Goal: Task Accomplishment & Management: Complete application form

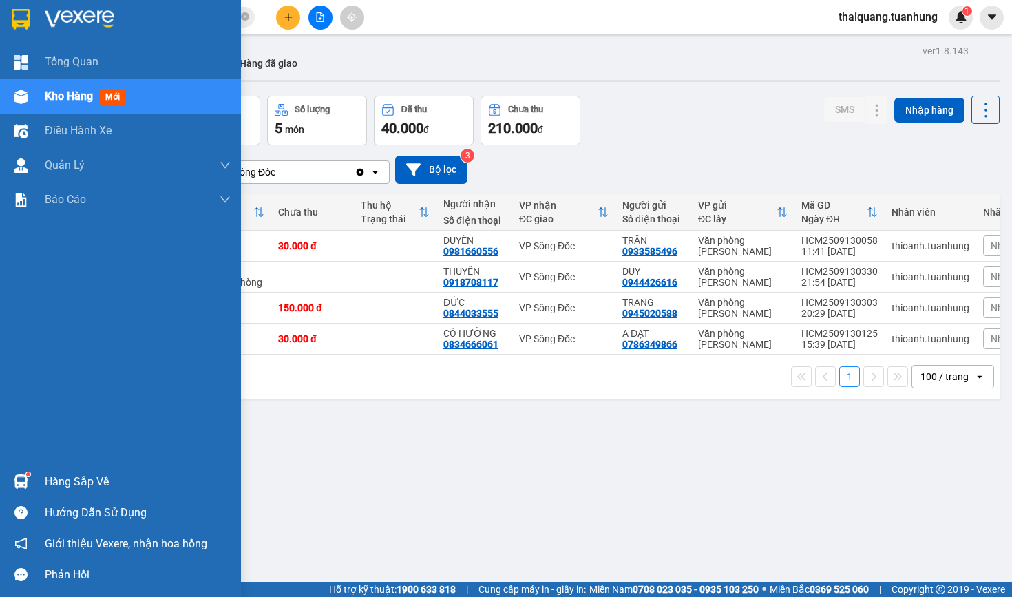
click at [75, 476] on div "Hàng sắp về" at bounding box center [138, 481] width 186 height 21
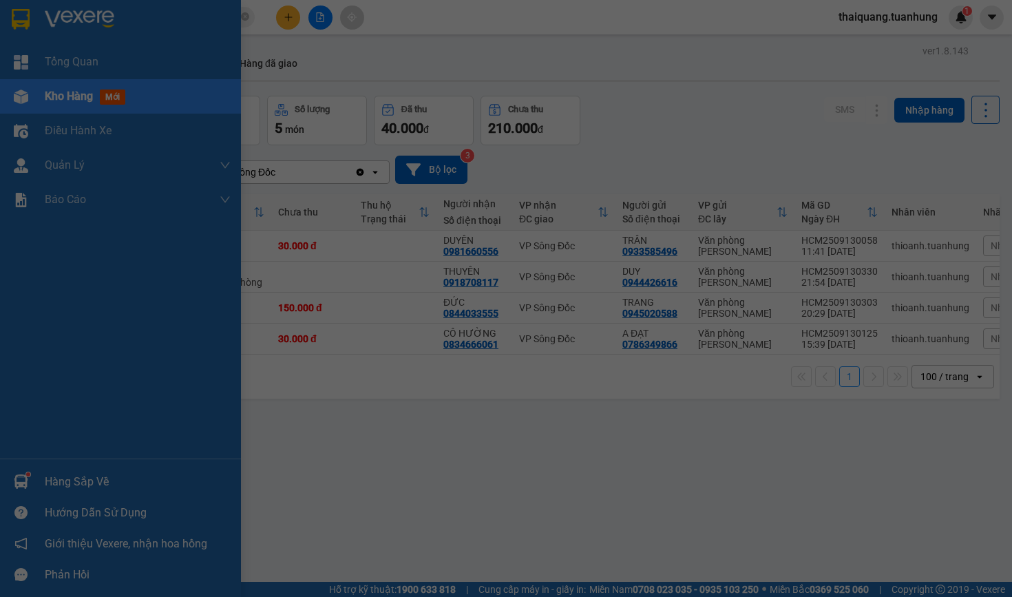
type input "08/09/2025"
type input "14/09/2025"
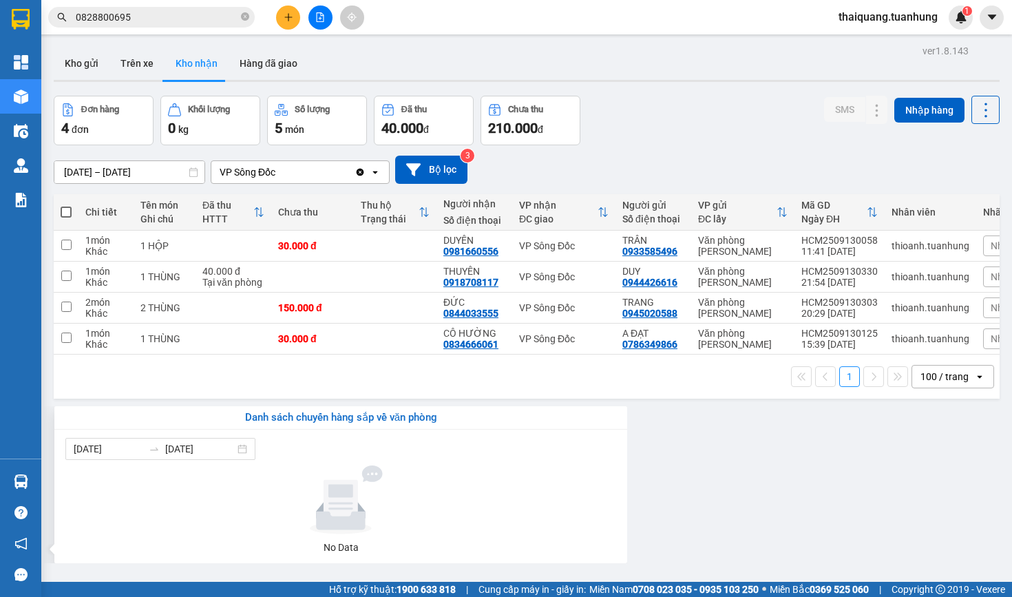
click at [229, 387] on section "Kết quả tìm kiếm ( 4 ) Bộ lọc Mã ĐH Trạng thái Món hàng Thu hộ Tổng cước Chưa c…" at bounding box center [506, 298] width 1012 height 597
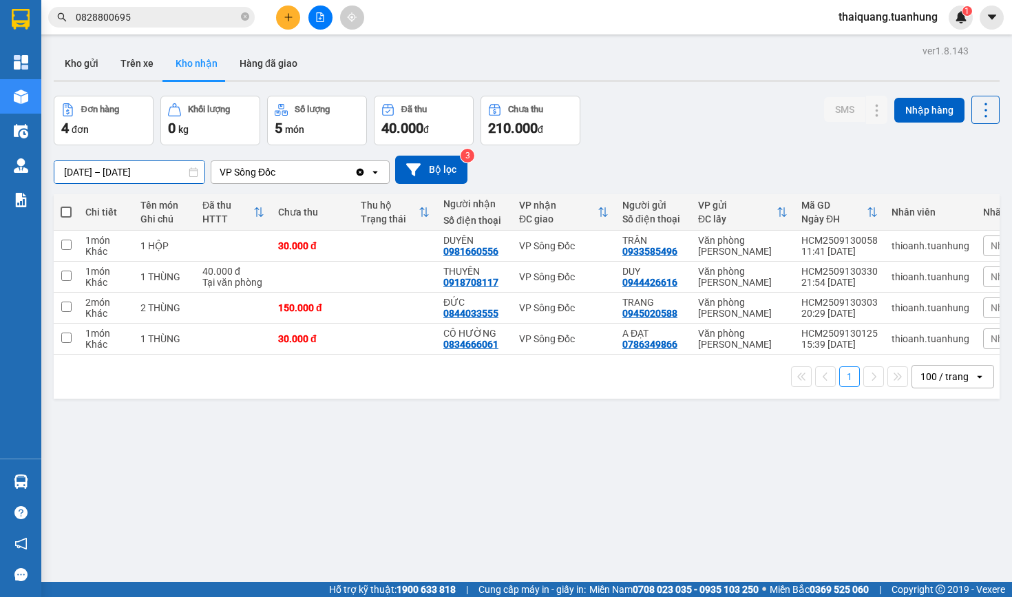
click at [116, 171] on input "12/09/2025 – 14/09/2025" at bounding box center [129, 172] width 150 height 22
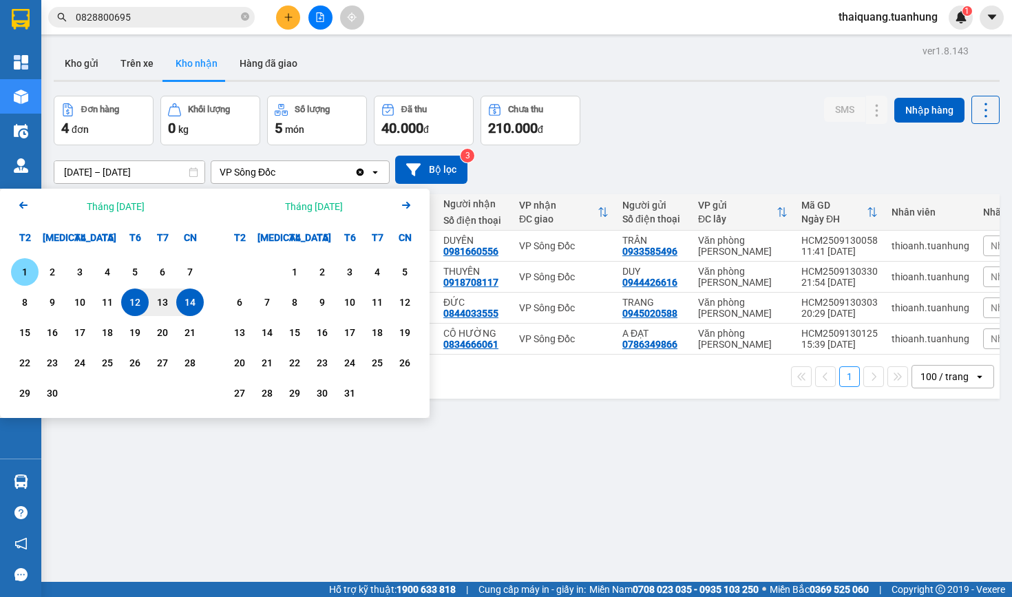
click at [30, 274] on div "1" at bounding box center [24, 272] width 19 height 17
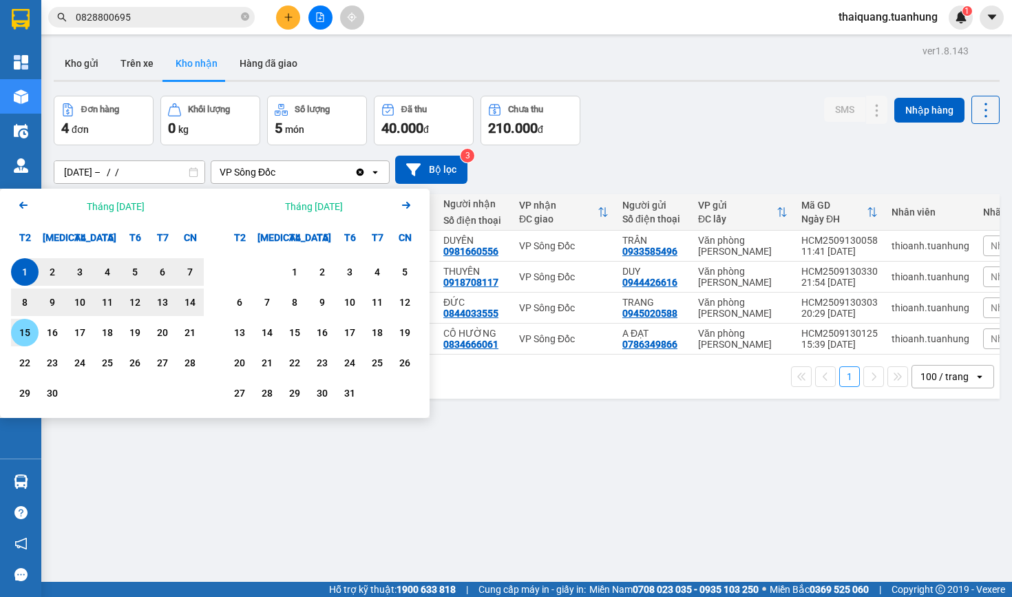
click at [29, 337] on div "15" at bounding box center [24, 332] width 19 height 17
type input "01/09/2025 – 15/09/2025"
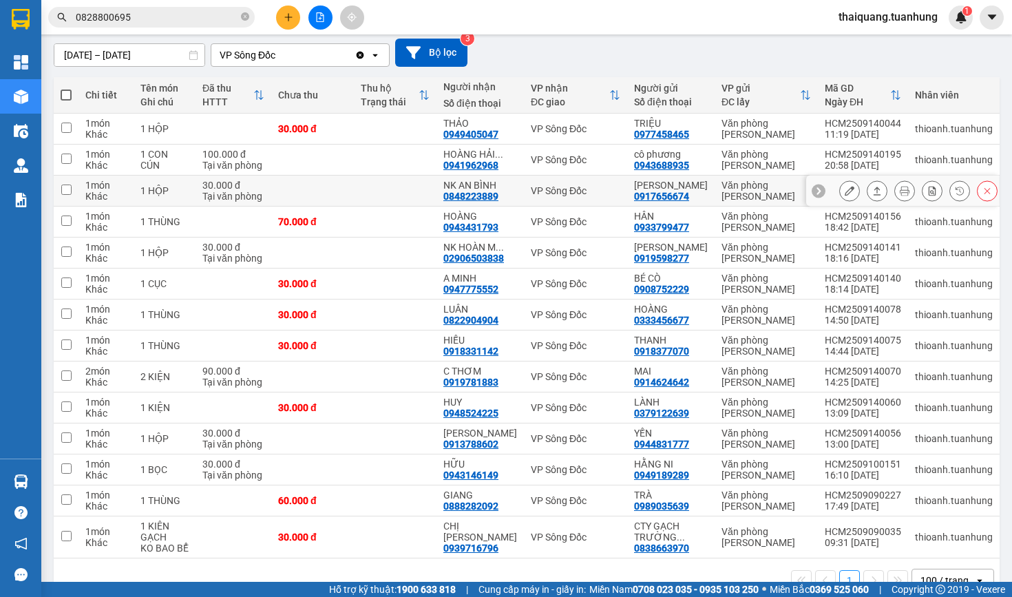
scroll to position [115, 0]
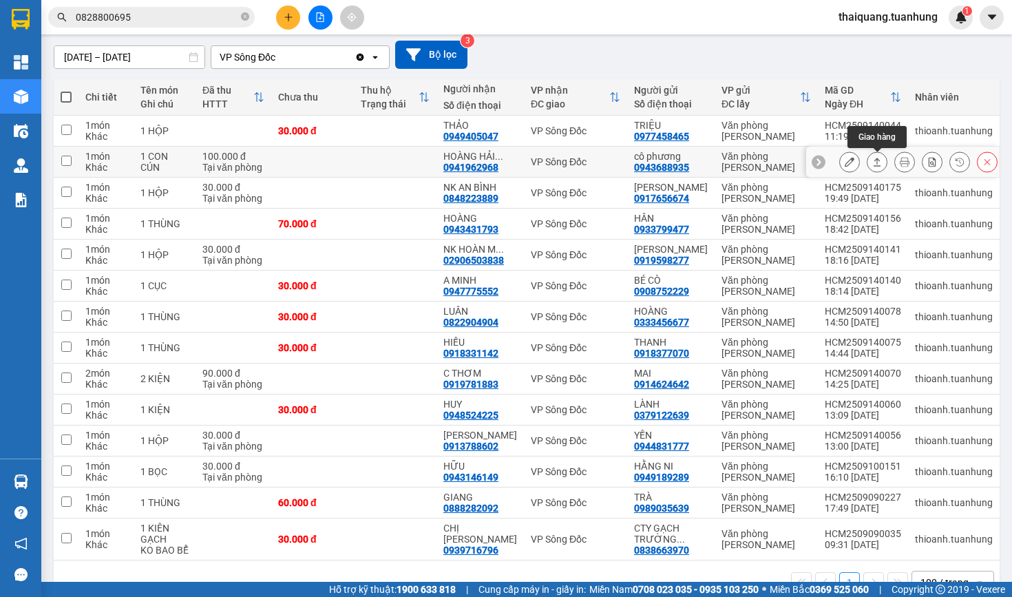
click at [877, 165] on icon at bounding box center [877, 162] width 10 height 10
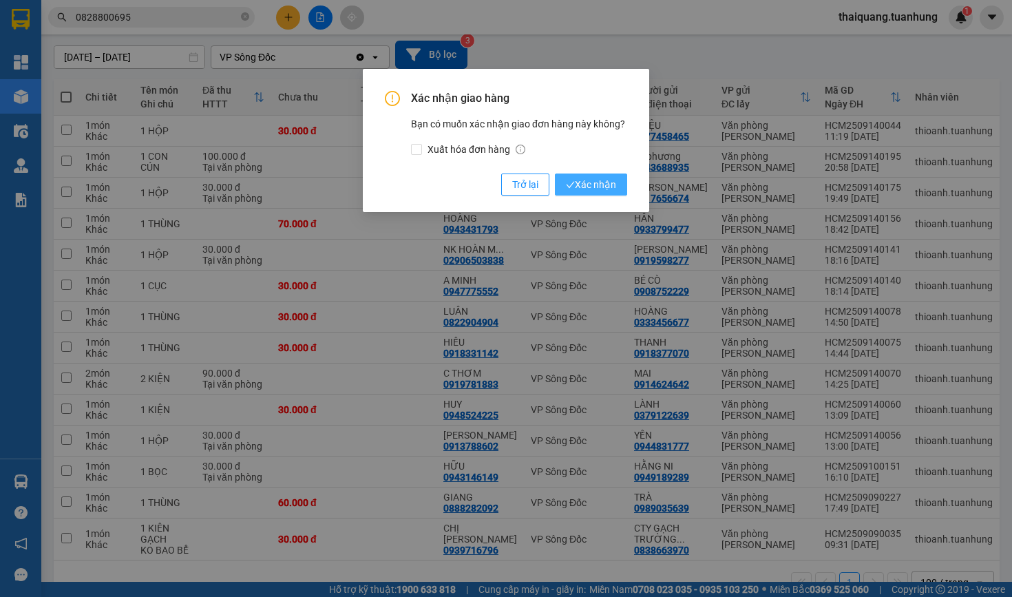
click at [591, 188] on span "Xác nhận" at bounding box center [591, 184] width 50 height 15
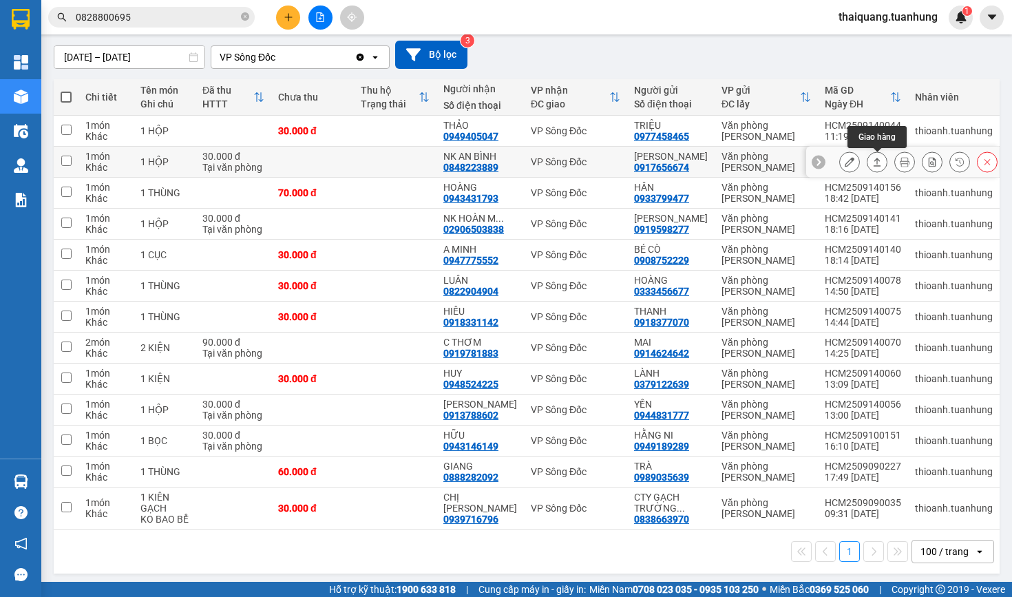
click at [873, 163] on icon at bounding box center [877, 162] width 10 height 10
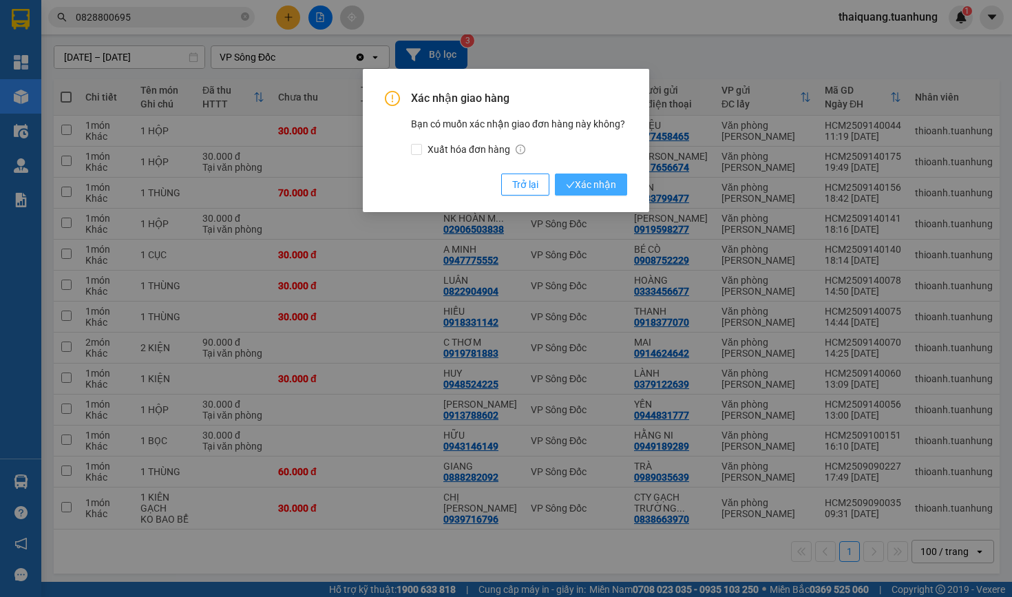
click at [600, 177] on span "Xác nhận" at bounding box center [591, 184] width 50 height 15
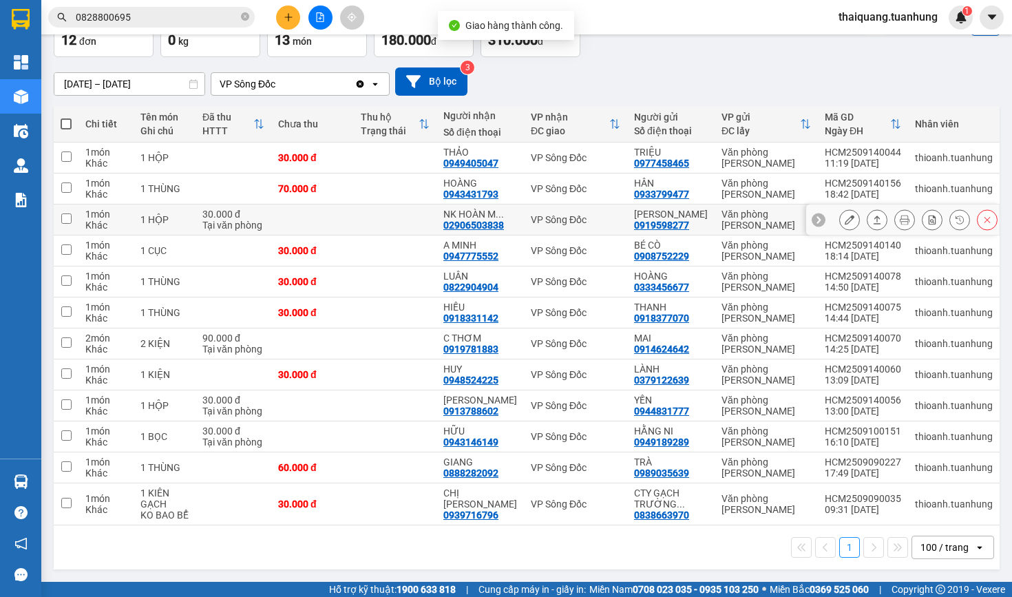
click at [877, 215] on icon at bounding box center [877, 219] width 8 height 8
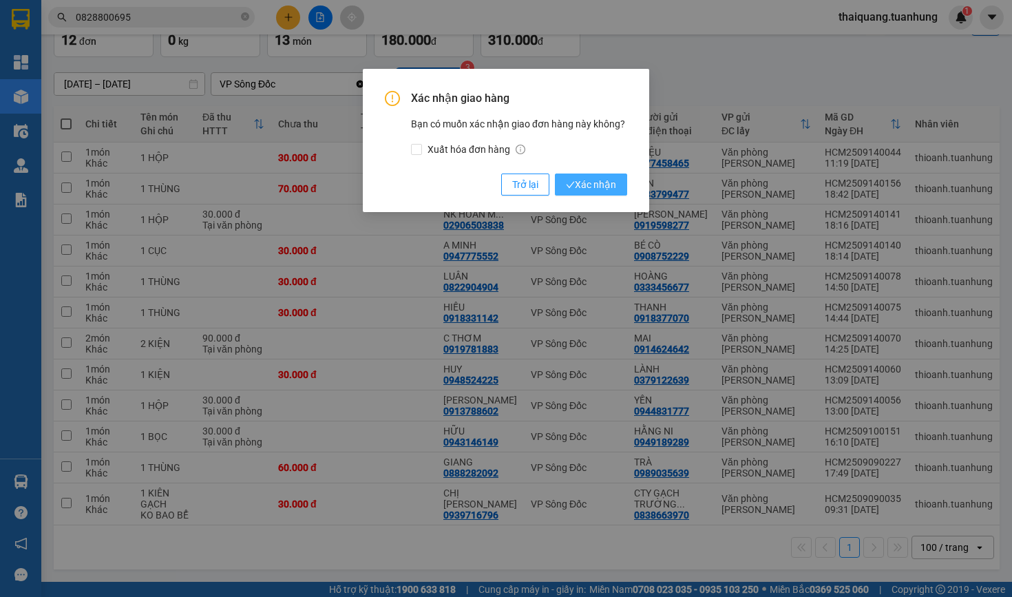
click at [597, 180] on span "Xác nhận" at bounding box center [591, 184] width 50 height 15
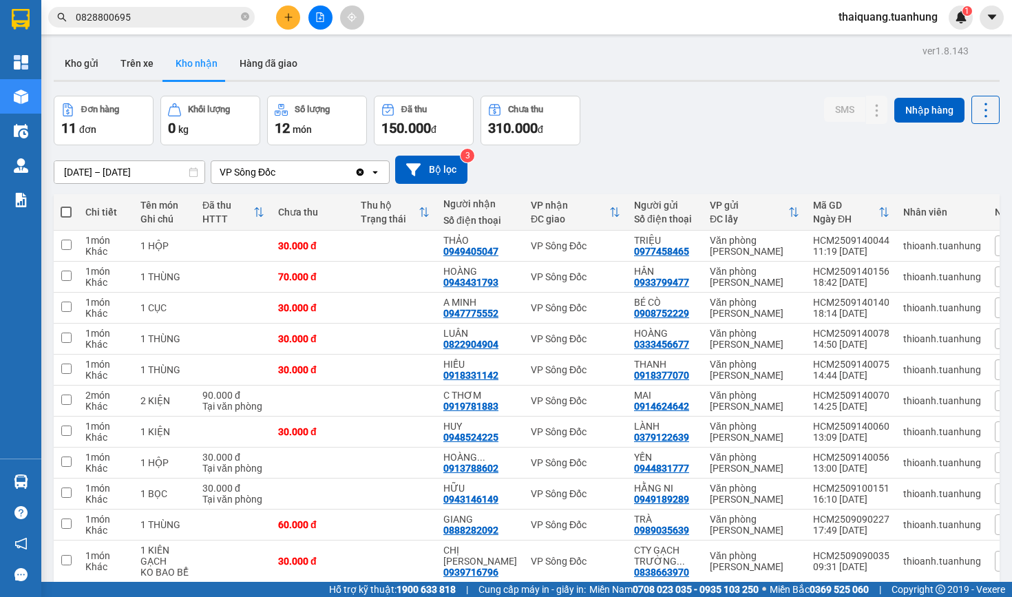
scroll to position [0, 0]
click at [131, 17] on input "0828800695" at bounding box center [157, 17] width 162 height 15
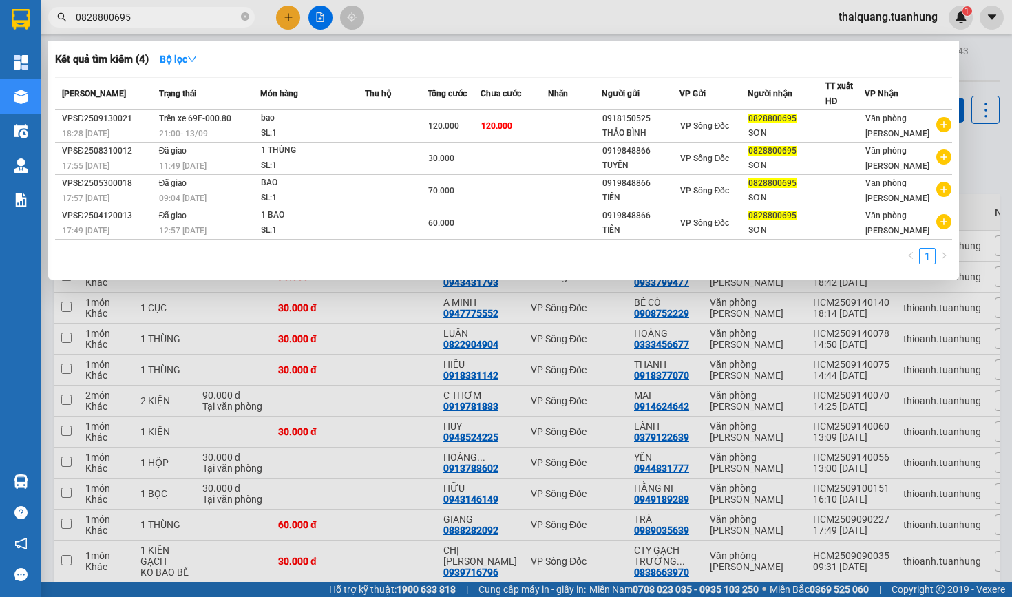
click at [131, 17] on input "0828800695" at bounding box center [157, 17] width 162 height 15
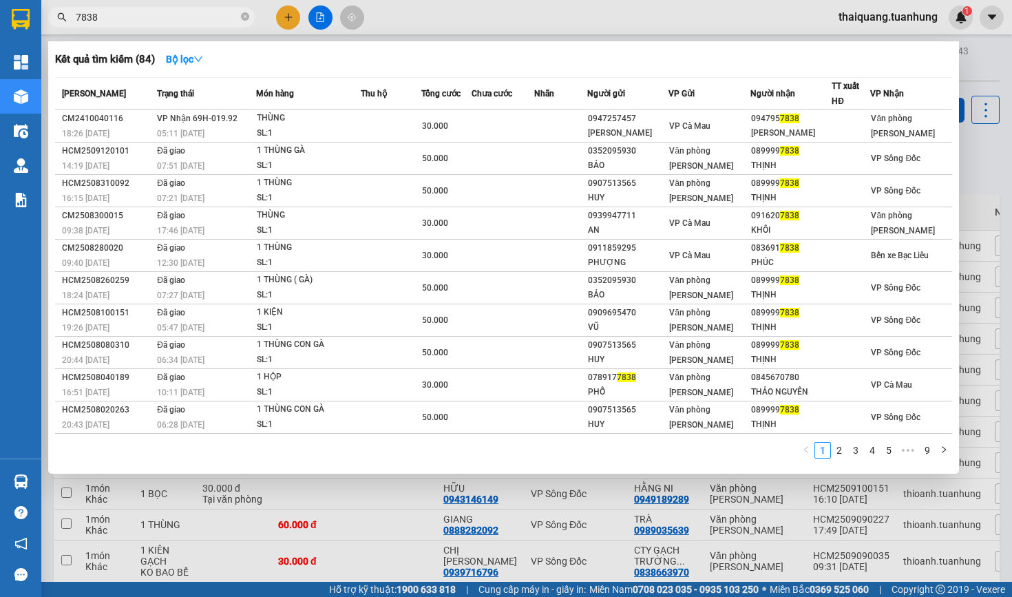
type input "7838"
click at [569, 12] on div at bounding box center [506, 298] width 1012 height 597
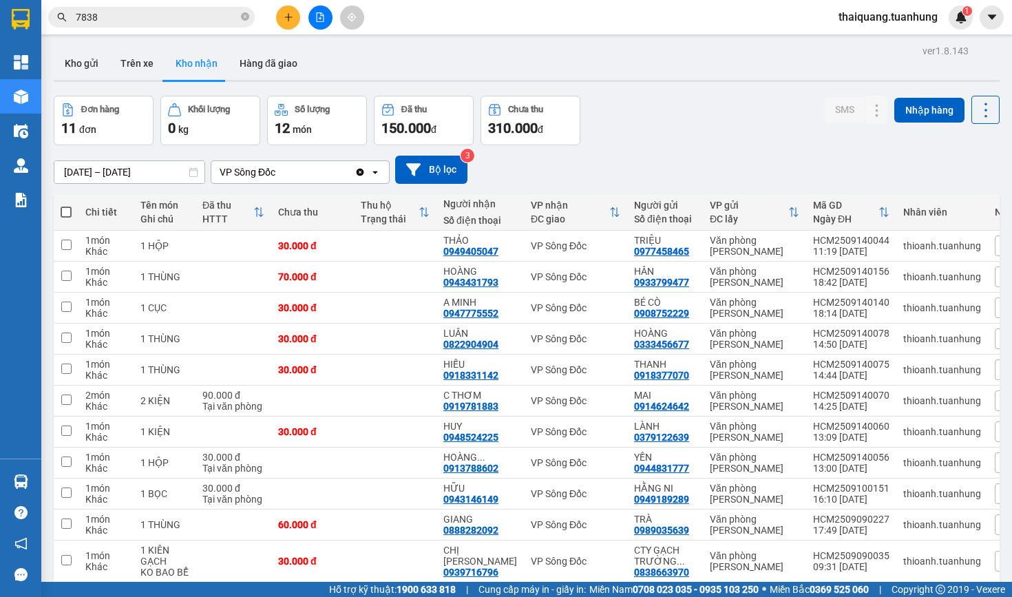
click at [611, 106] on div "Đơn hàng 11 đơn Khối lượng 0 kg Số lượng 12 món Đã thu 150.000 đ Chưa thu 310.0…" at bounding box center [527, 121] width 946 height 50
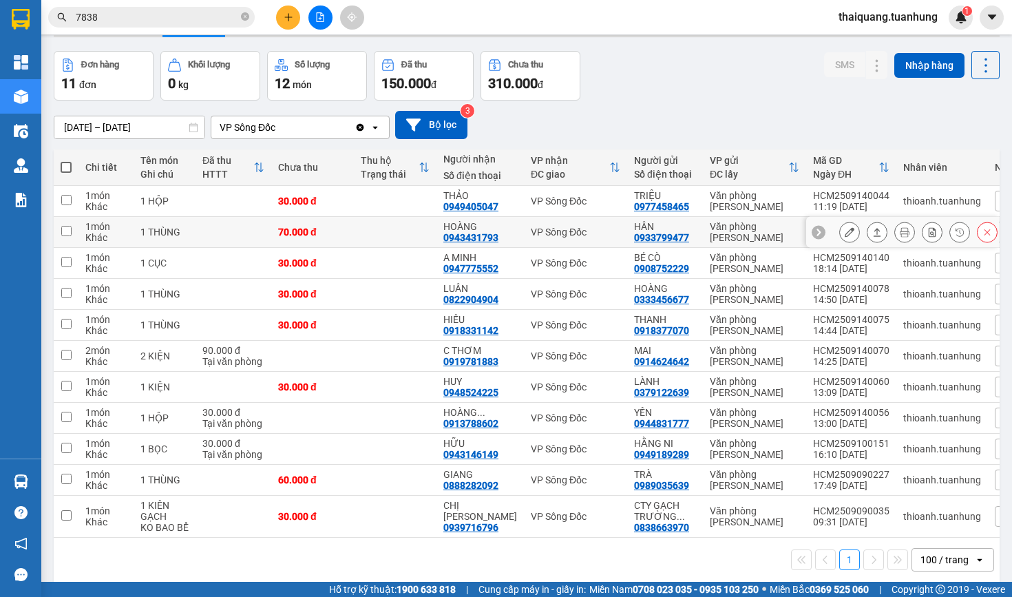
scroll to position [36, 0]
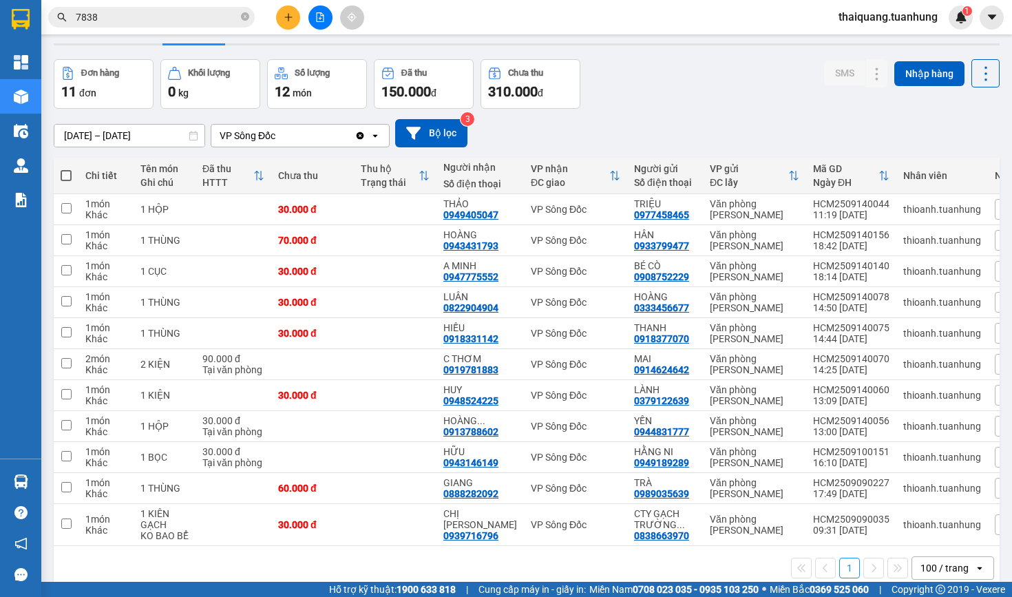
click at [692, 131] on div "01/09/2025 – 15/09/2025 Press the down arrow key to interact with the calendar …" at bounding box center [527, 133] width 946 height 28
click at [851, 241] on icon at bounding box center [849, 240] width 10 height 10
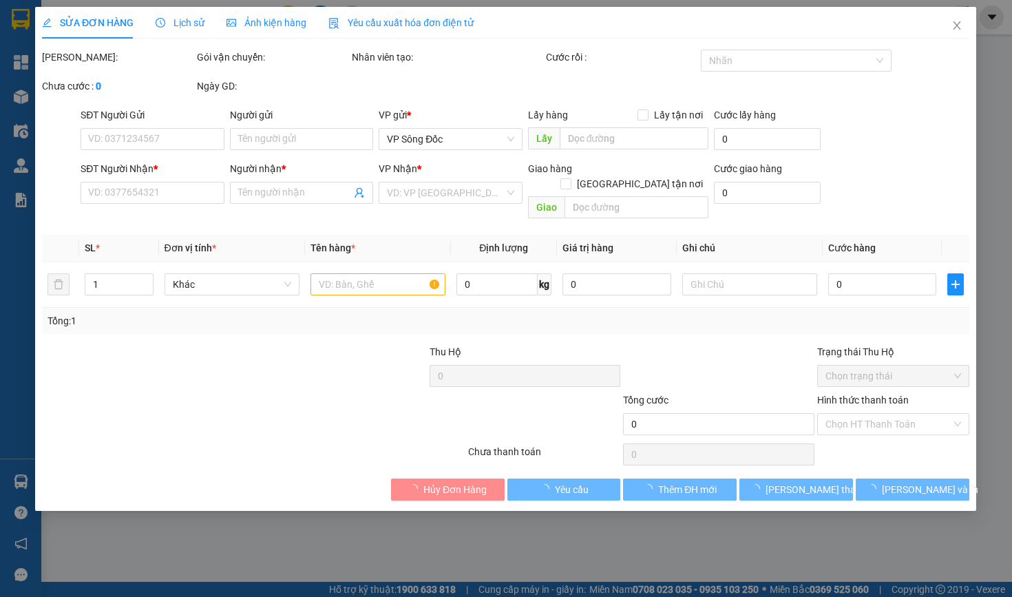
type input "0933799477"
type input "HÂN"
type input "0943431793"
type input "HOÀNG"
type input "70.000"
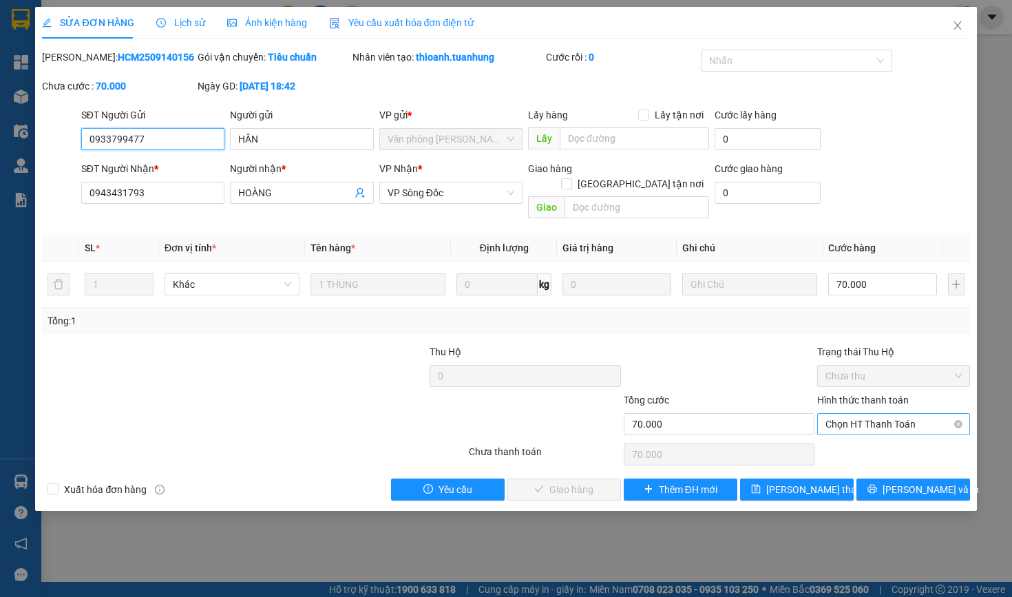
click at [890, 431] on span "Chọn HT Thanh Toán" at bounding box center [893, 424] width 136 height 21
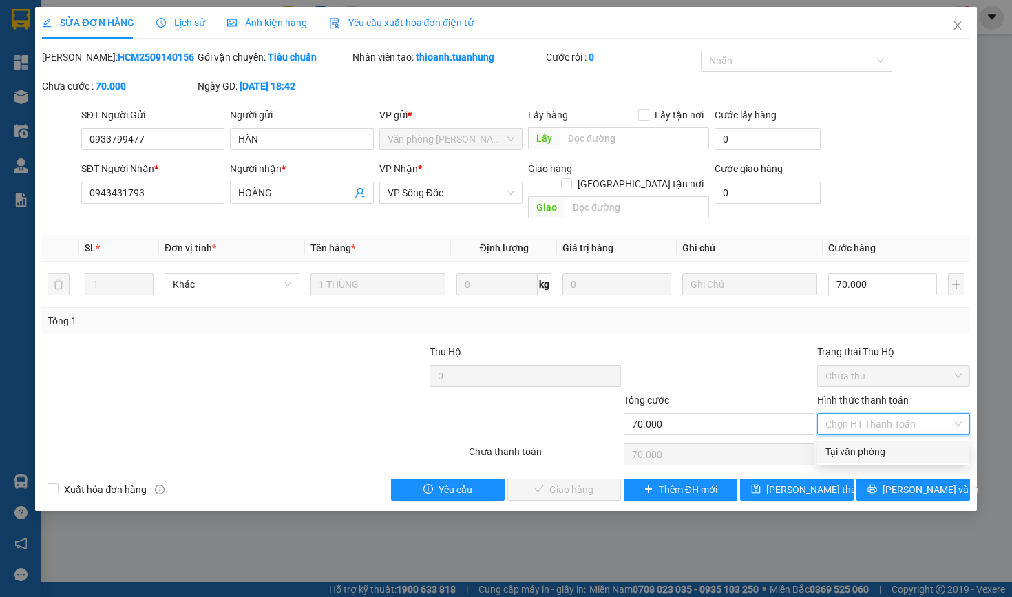
click at [860, 451] on div "Tại văn phòng" at bounding box center [893, 451] width 136 height 15
type input "0"
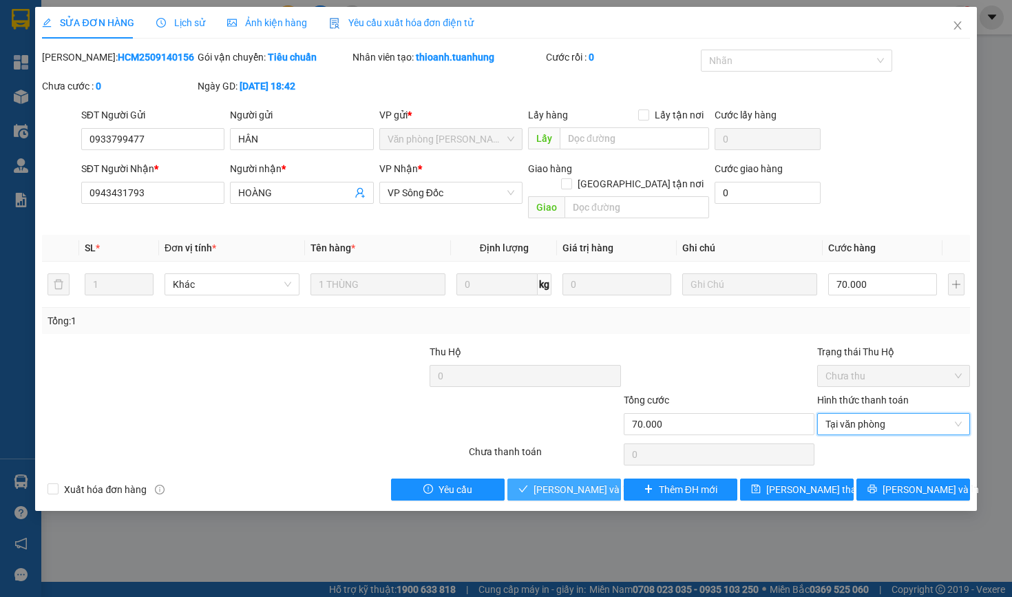
click at [577, 483] on span "Lưu và Giao hàng" at bounding box center [599, 489] width 132 height 15
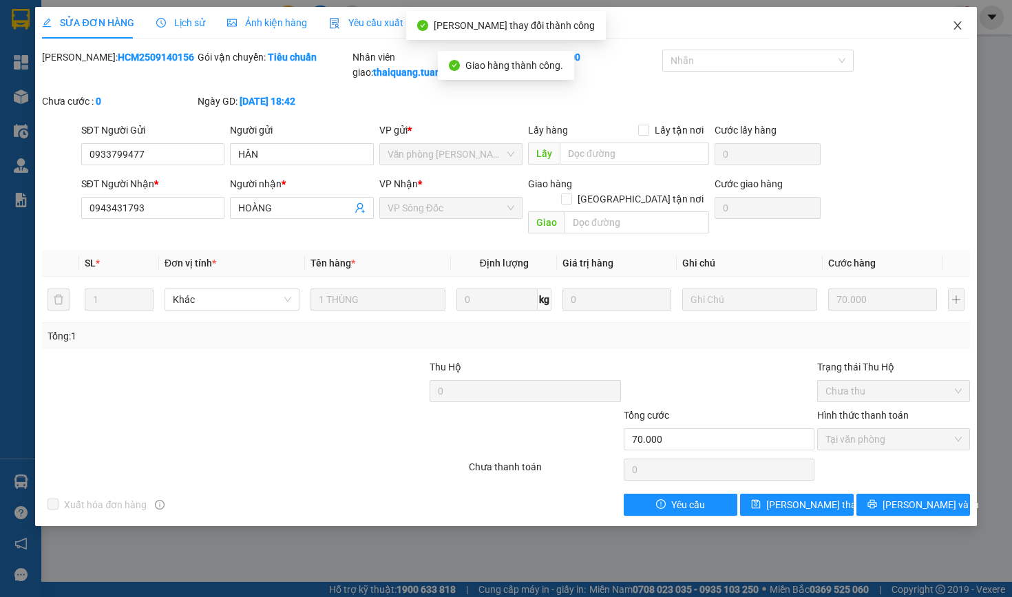
click at [954, 25] on icon "close" at bounding box center [957, 25] width 11 height 11
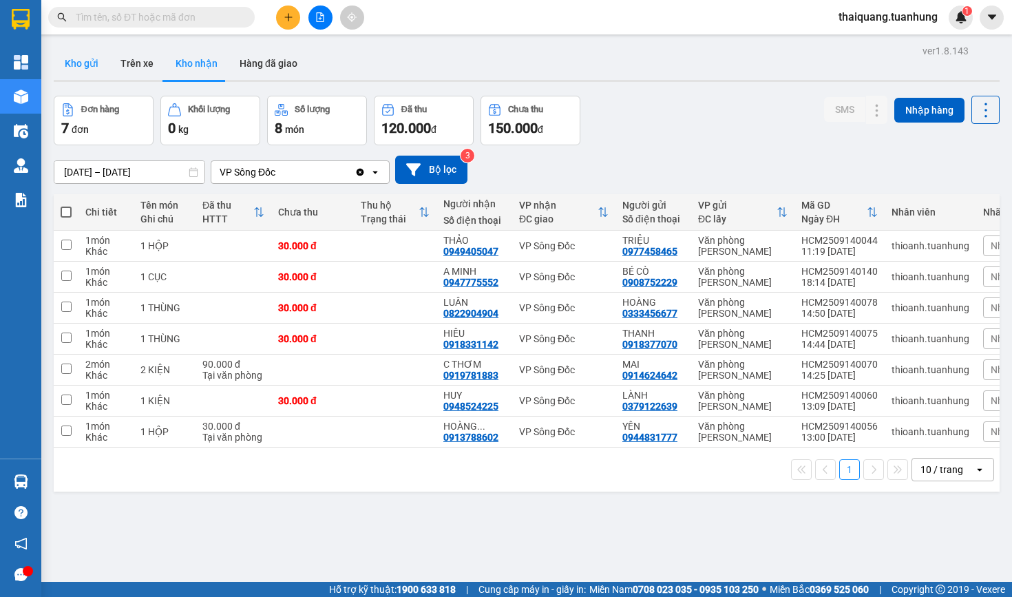
click at [92, 72] on button "Kho gửi" at bounding box center [82, 63] width 56 height 33
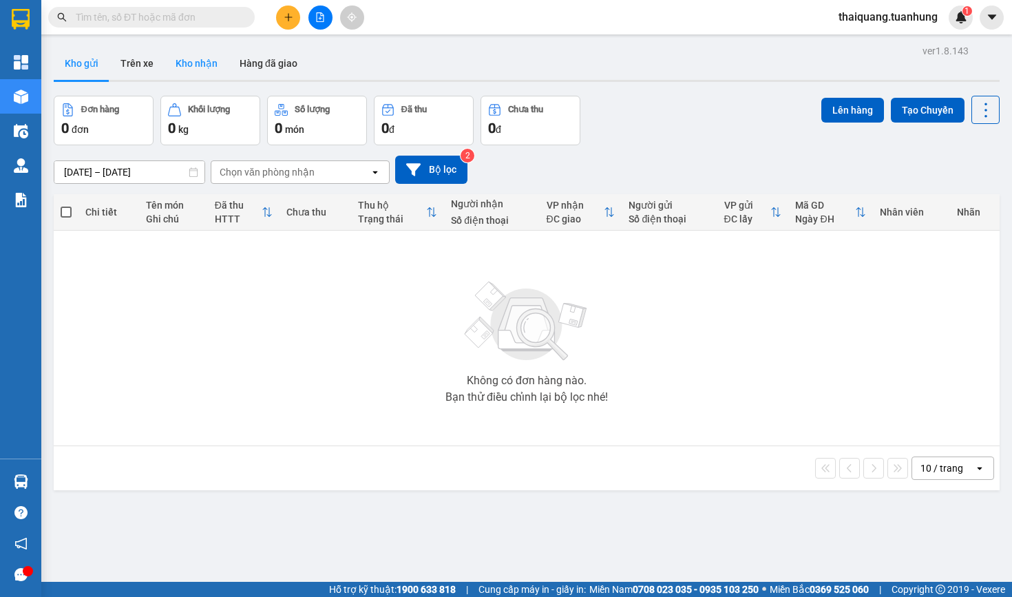
click at [199, 65] on button "Kho nhận" at bounding box center [196, 63] width 64 height 33
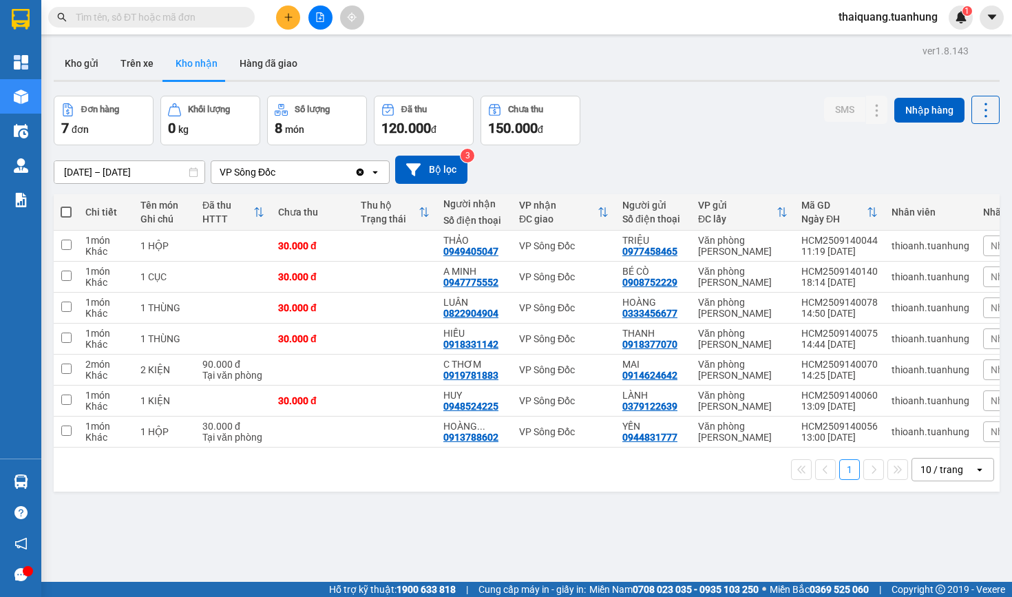
click at [724, 131] on div "Đơn hàng 7 đơn Khối lượng 0 kg Số lượng 8 món Đã thu 120.000 đ Chưa thu 150.000…" at bounding box center [527, 121] width 946 height 50
